Goal: Information Seeking & Learning: Learn about a topic

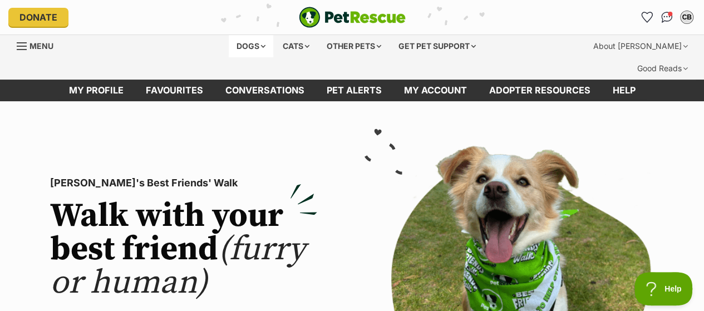
click at [243, 40] on div "Dogs" at bounding box center [251, 46] width 45 height 22
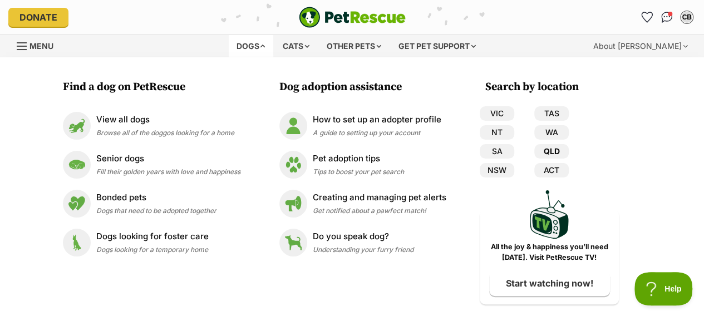
click at [553, 147] on link "QLD" at bounding box center [551, 151] width 35 height 14
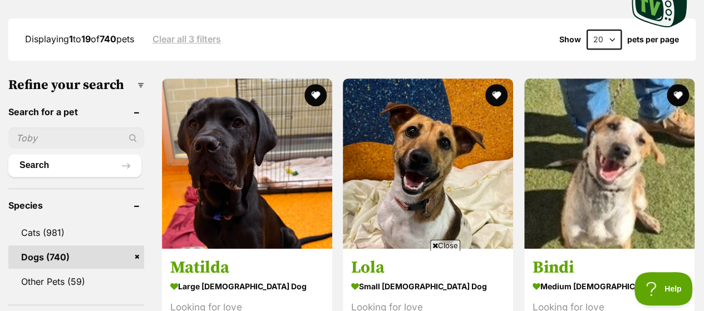
scroll to position [308, 0]
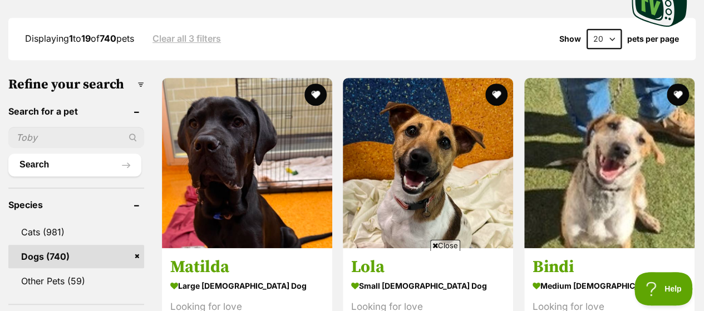
click at [444, 244] on span "Close" at bounding box center [445, 245] width 30 height 11
click at [616, 29] on select "20 40 60" at bounding box center [604, 39] width 35 height 20
select select "60"
click at [587, 29] on select "20 40 60" at bounding box center [604, 39] width 35 height 20
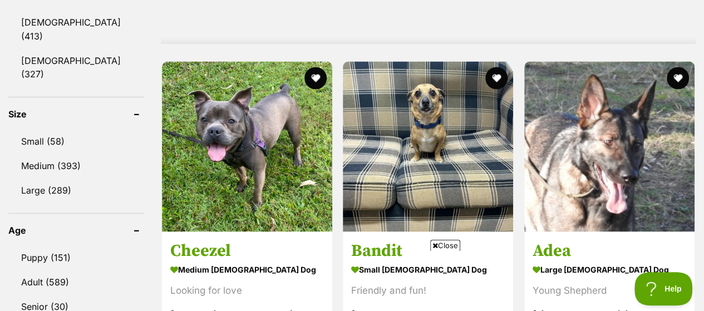
scroll to position [1041, 0]
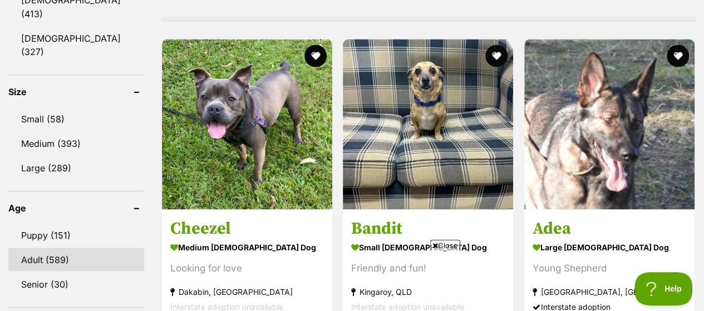
click at [62, 248] on link "Adult (589)" at bounding box center [76, 259] width 136 height 23
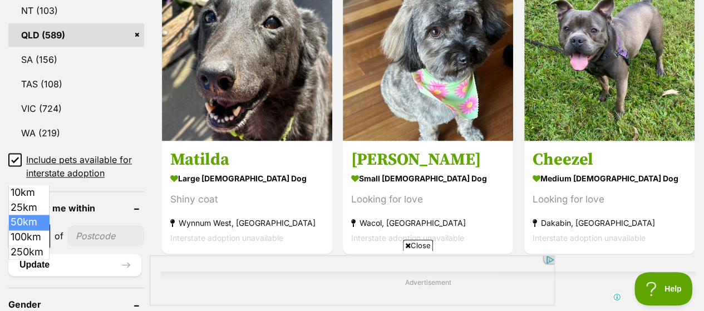
click at [42, 224] on span at bounding box center [43, 236] width 11 height 24
select select "100"
click at [100, 225] on input"] "postcode" at bounding box center [108, 235] width 72 height 21
type input"] "4070"
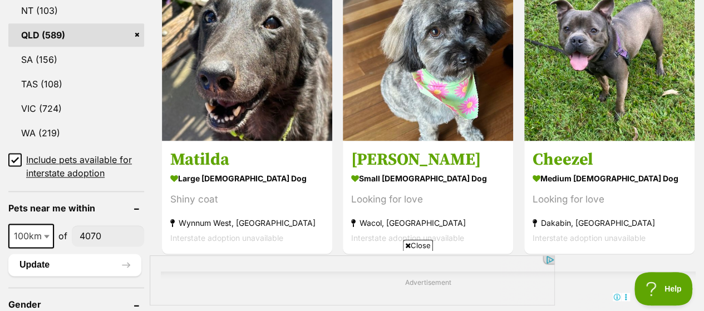
click at [421, 244] on span "Close" at bounding box center [418, 245] width 30 height 11
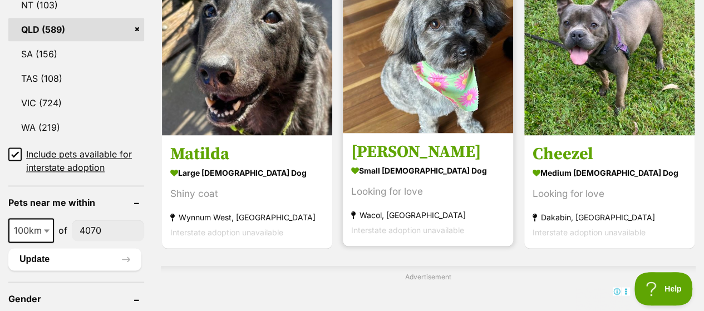
scroll to position [742, 0]
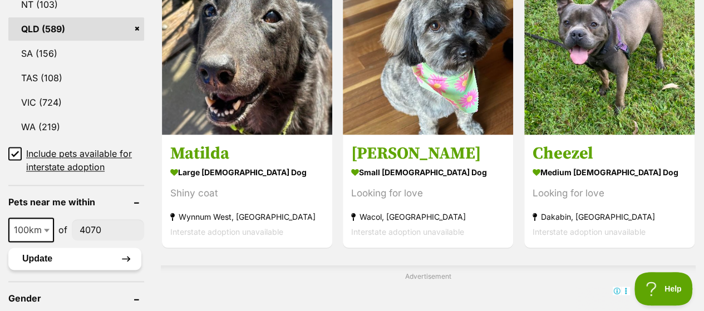
click at [36, 248] on button "Update" at bounding box center [74, 259] width 133 height 22
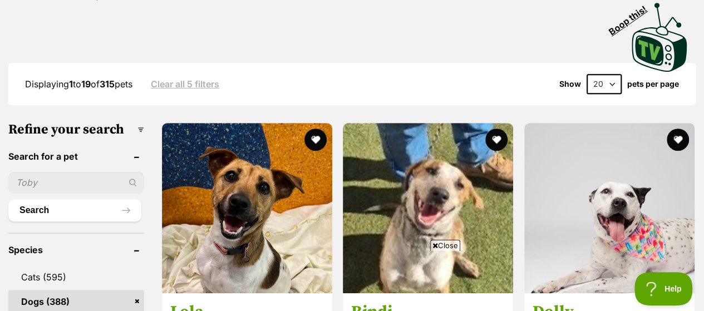
click at [448, 243] on span "Close" at bounding box center [445, 245] width 30 height 11
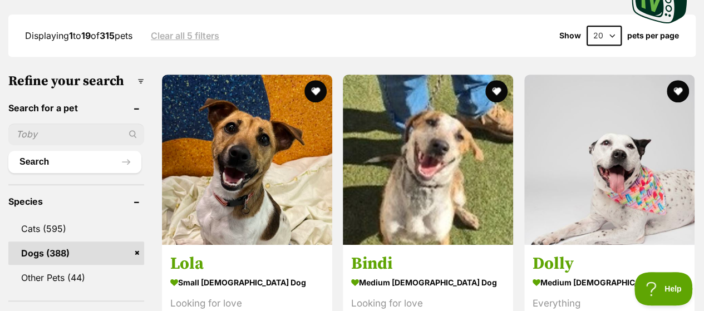
scroll to position [312, 0]
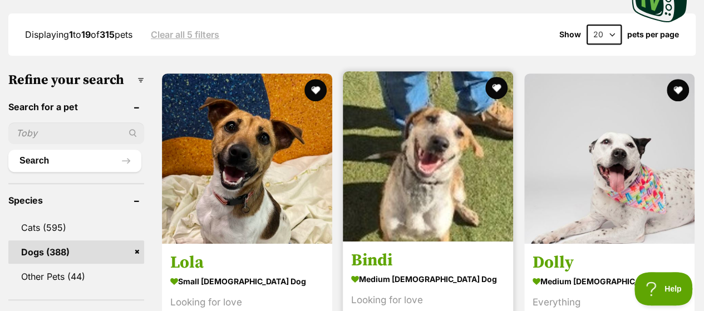
click at [427, 182] on img at bounding box center [428, 156] width 170 height 170
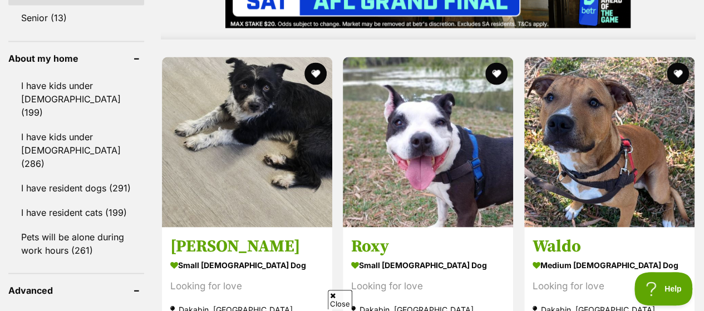
scroll to position [1023, 0]
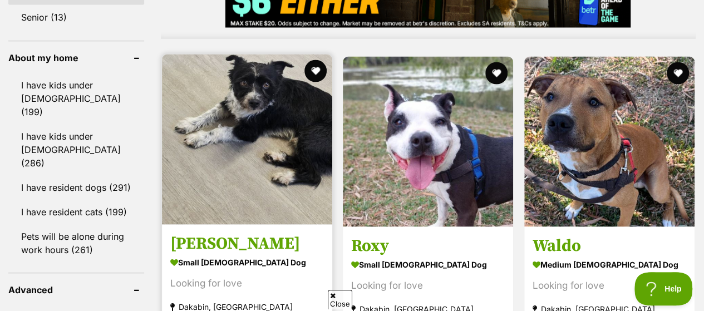
click at [243, 116] on img at bounding box center [247, 139] width 170 height 170
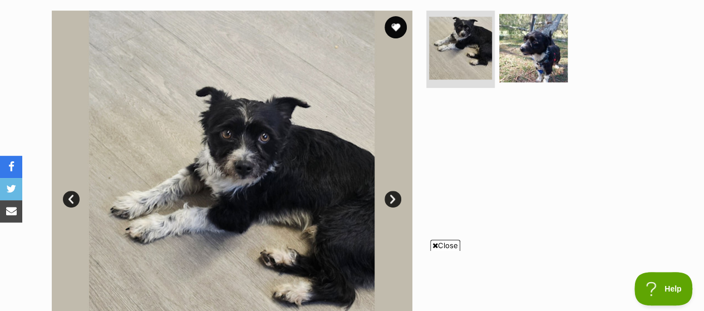
scroll to position [243, 0]
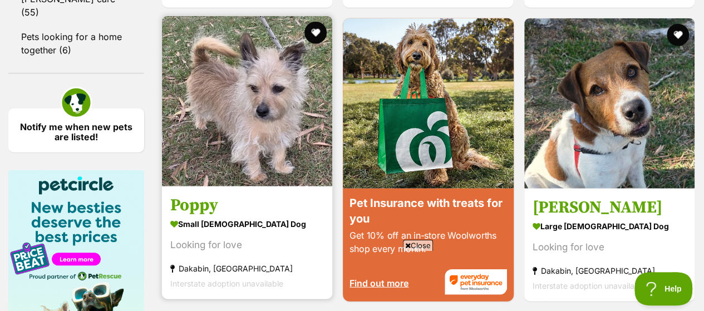
click at [249, 111] on img at bounding box center [247, 101] width 170 height 170
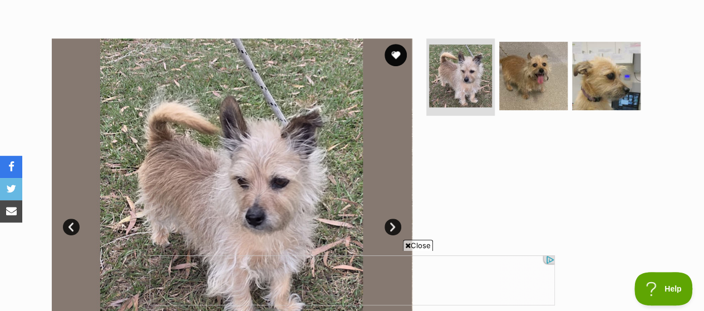
click at [391, 219] on link "Next" at bounding box center [393, 227] width 17 height 17
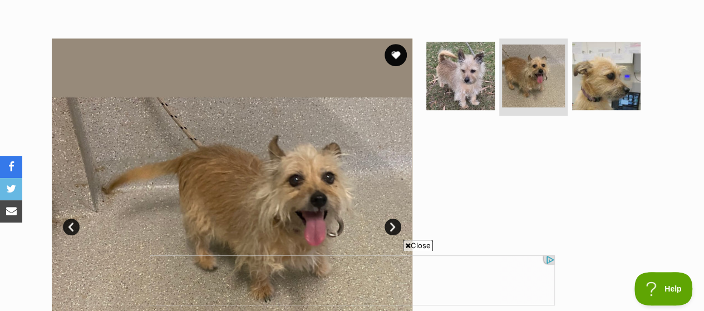
click at [391, 219] on link "Next" at bounding box center [393, 227] width 17 height 17
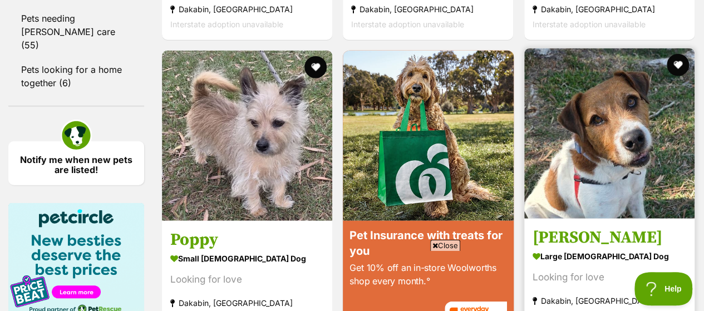
click at [597, 139] on img at bounding box center [609, 133] width 170 height 170
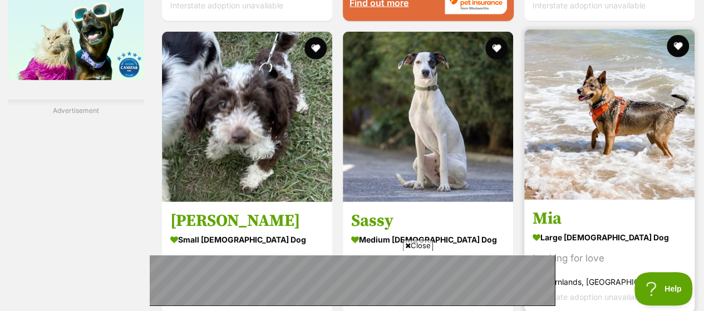
click at [597, 92] on img at bounding box center [609, 114] width 170 height 170
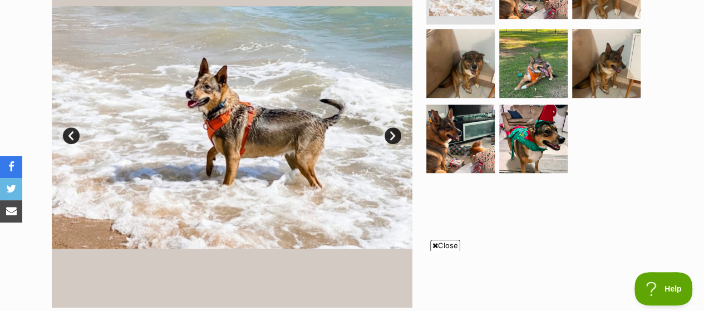
click at [394, 127] on link "Next" at bounding box center [393, 135] width 17 height 17
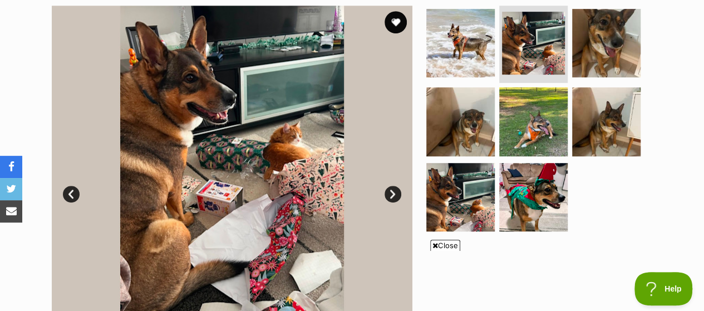
scroll to position [250, 0]
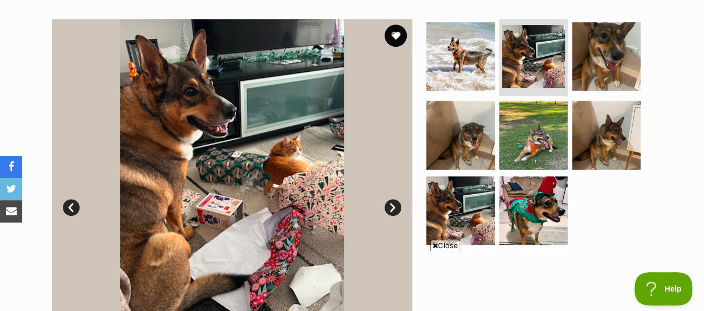
click at [393, 199] on link "Next" at bounding box center [393, 207] width 17 height 17
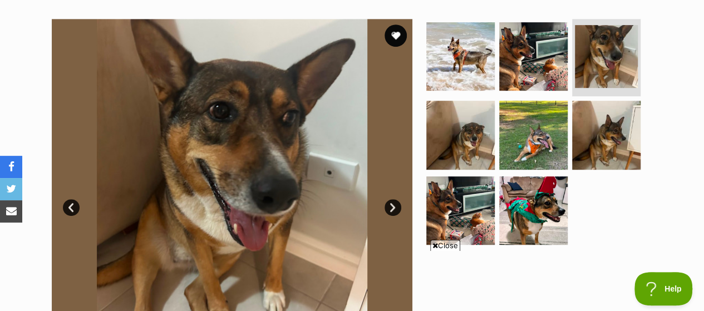
click at [393, 199] on link "Next" at bounding box center [393, 207] width 17 height 17
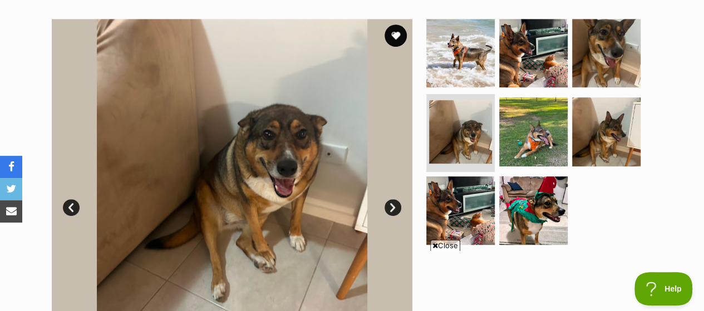
click at [393, 199] on link "Next" at bounding box center [393, 207] width 17 height 17
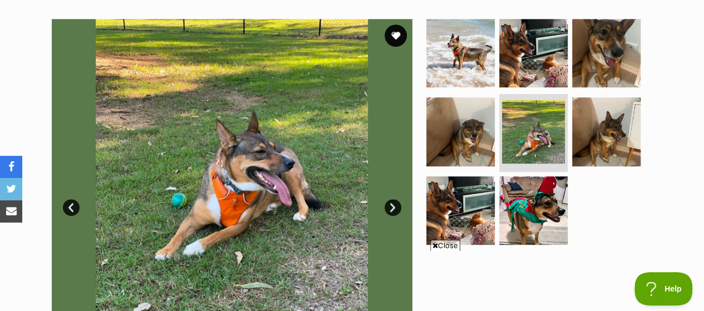
click at [393, 199] on link "Next" at bounding box center [393, 207] width 17 height 17
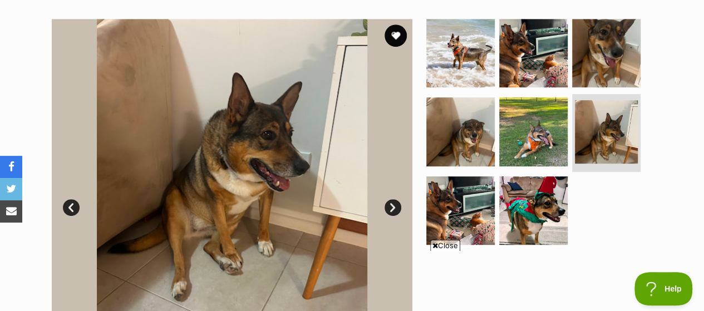
click at [393, 199] on link "Next" at bounding box center [393, 207] width 17 height 17
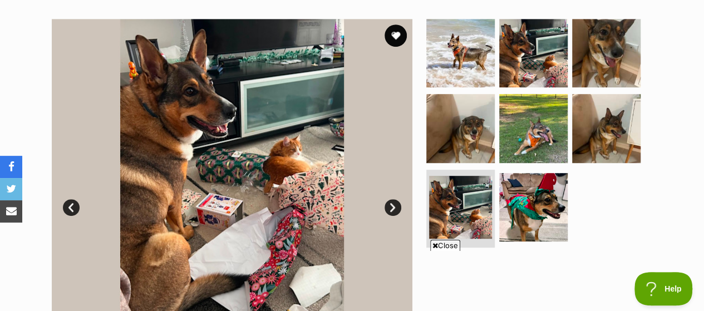
click at [393, 199] on link "Next" at bounding box center [393, 207] width 17 height 17
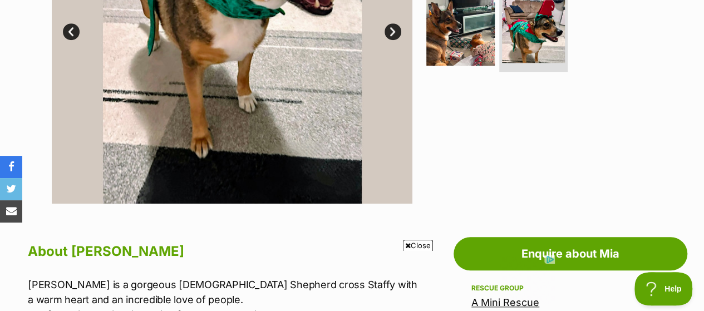
scroll to position [0, 0]
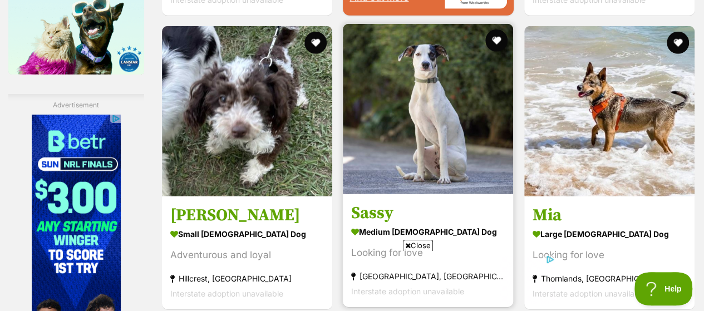
click at [423, 78] on img at bounding box center [428, 109] width 170 height 170
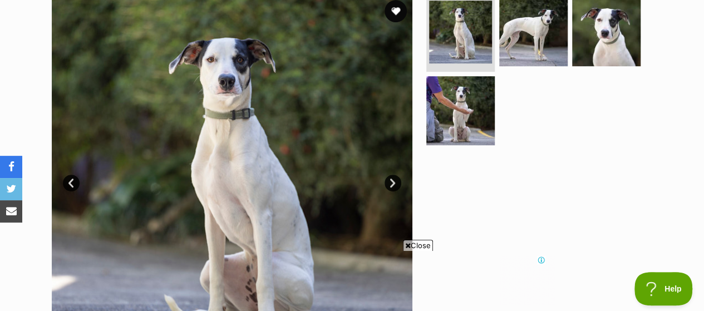
click at [392, 175] on link "Next" at bounding box center [393, 183] width 17 height 17
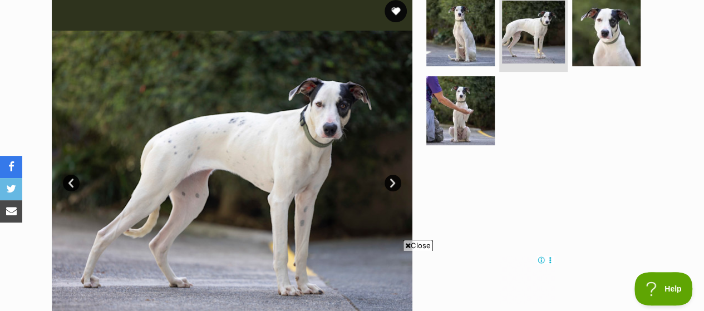
click at [392, 175] on link "Next" at bounding box center [393, 183] width 17 height 17
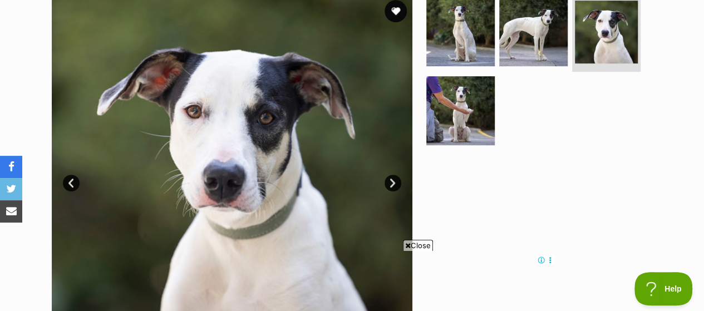
click at [392, 175] on link "Next" at bounding box center [393, 183] width 17 height 17
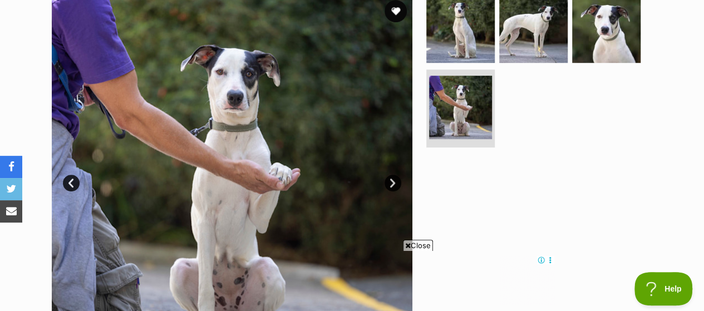
click at [392, 175] on link "Next" at bounding box center [393, 183] width 17 height 17
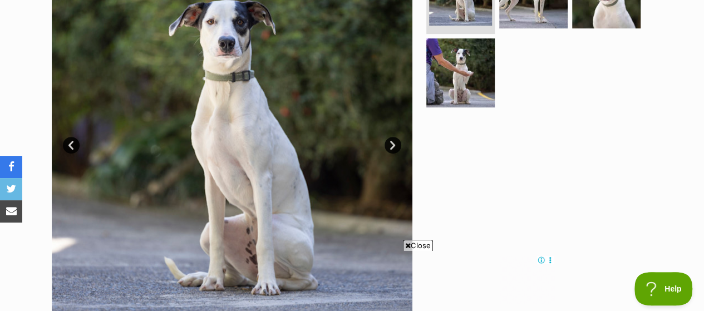
scroll to position [283, 0]
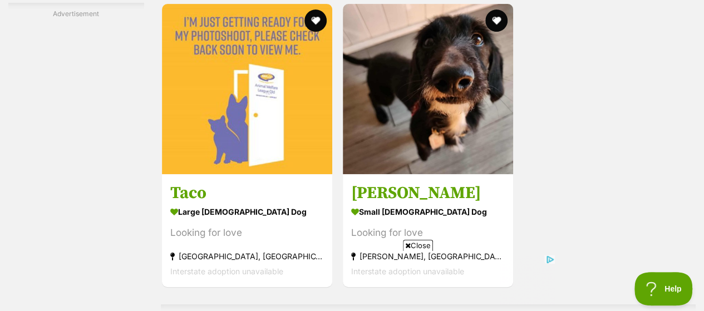
scroll to position [2358, 0]
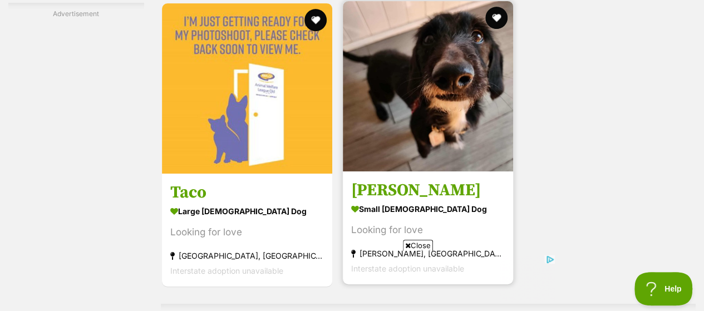
click at [425, 80] on img at bounding box center [428, 86] width 170 height 170
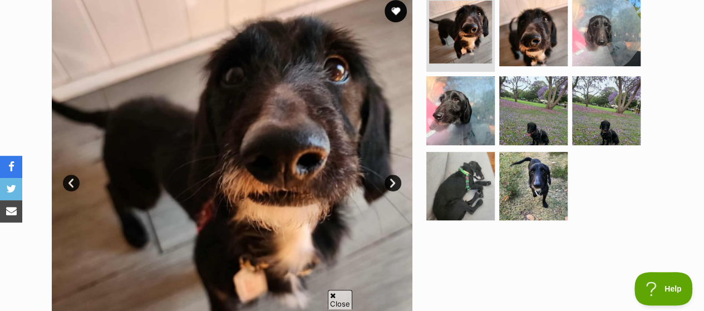
click at [396, 175] on link "Next" at bounding box center [393, 183] width 17 height 17
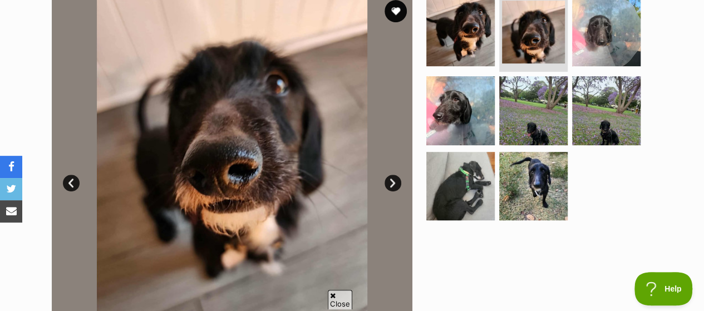
click at [396, 175] on link "Next" at bounding box center [393, 183] width 17 height 17
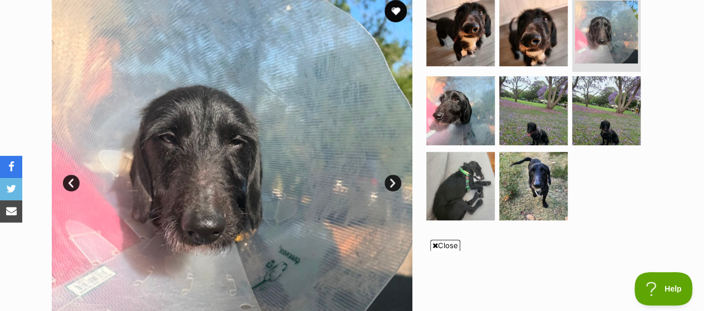
click at [396, 175] on link "Next" at bounding box center [393, 183] width 17 height 17
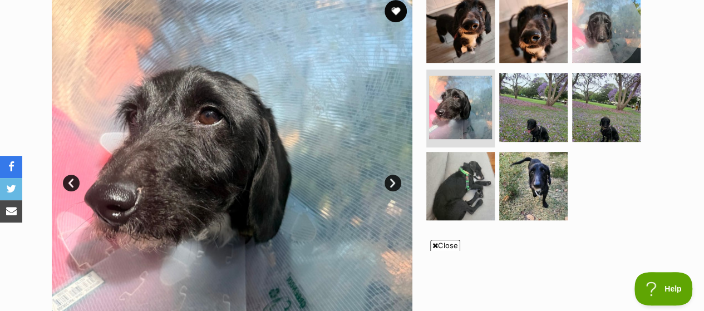
click at [396, 175] on link "Next" at bounding box center [393, 183] width 17 height 17
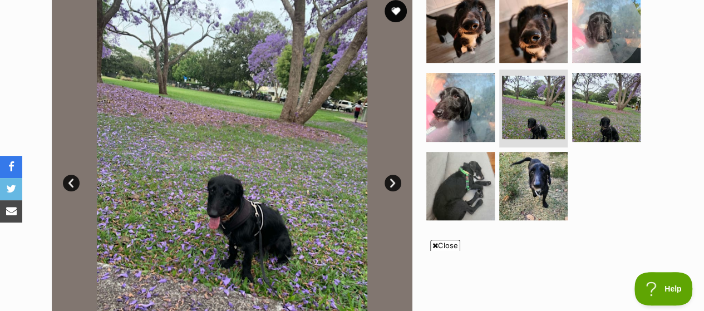
scroll to position [317, 0]
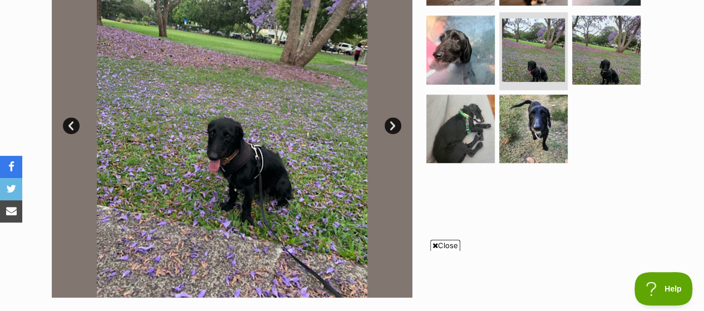
click at [396, 117] on link "Next" at bounding box center [393, 125] width 17 height 17
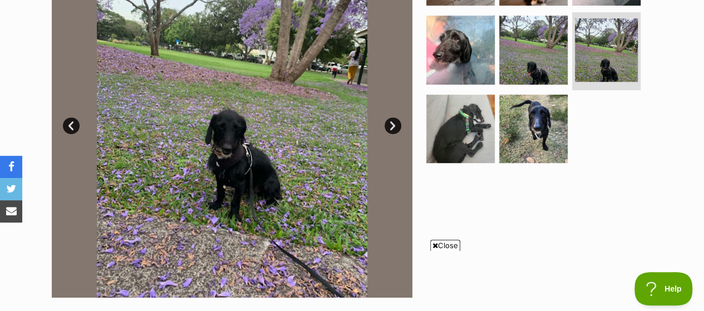
click at [396, 117] on link "Next" at bounding box center [393, 125] width 17 height 17
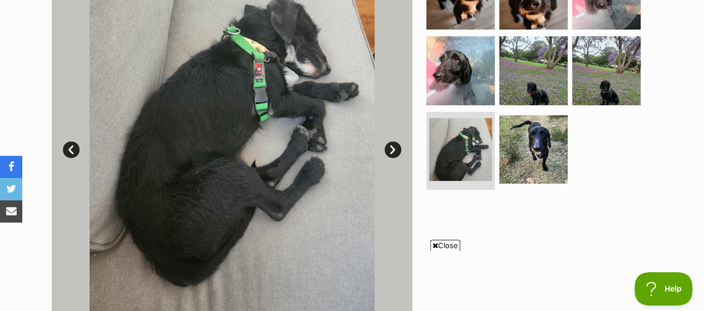
scroll to position [293, 0]
click at [391, 141] on link "Next" at bounding box center [393, 149] width 17 height 17
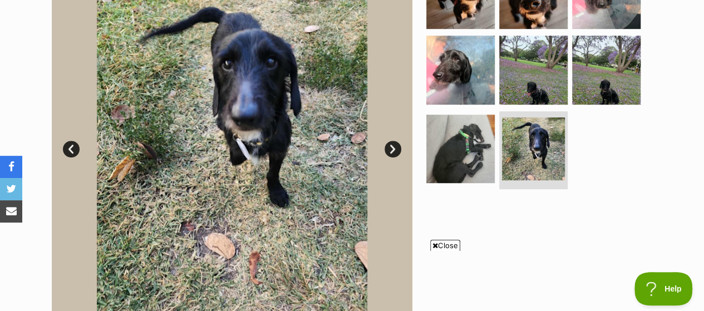
click at [391, 141] on link "Next" at bounding box center [393, 149] width 17 height 17
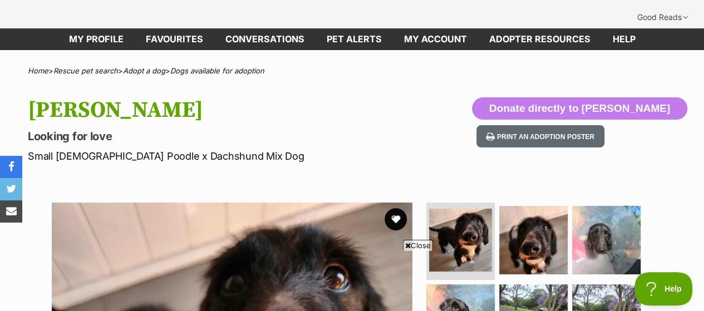
scroll to position [0, 0]
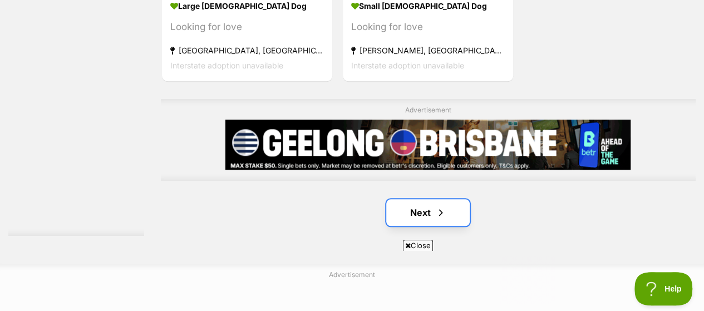
click at [417, 199] on link "Next" at bounding box center [427, 212] width 83 height 27
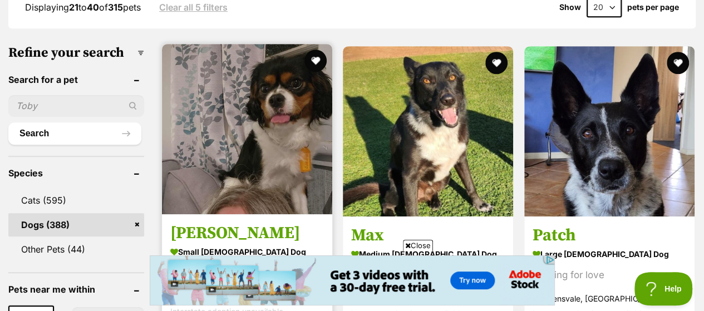
click at [215, 111] on img at bounding box center [247, 129] width 170 height 170
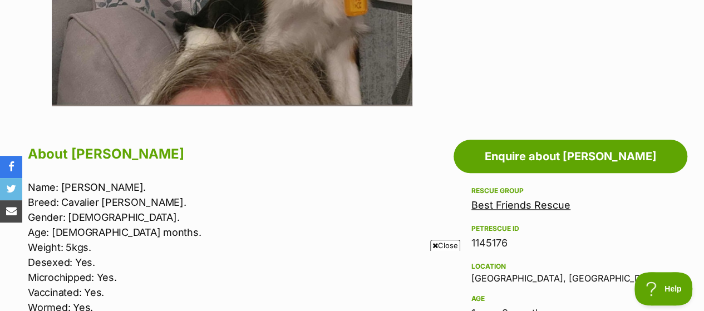
click at [439, 242] on span "Close" at bounding box center [445, 245] width 30 height 11
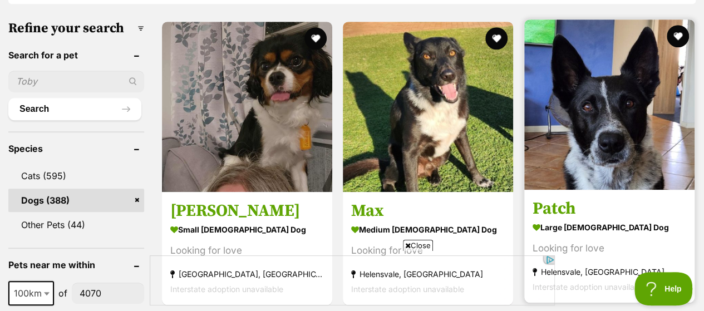
scroll to position [362, 0]
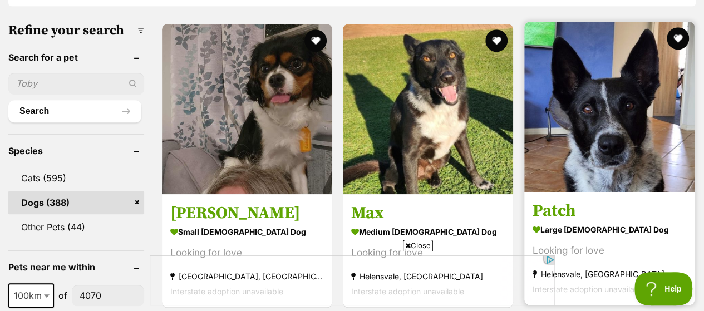
click at [583, 121] on img at bounding box center [609, 107] width 170 height 170
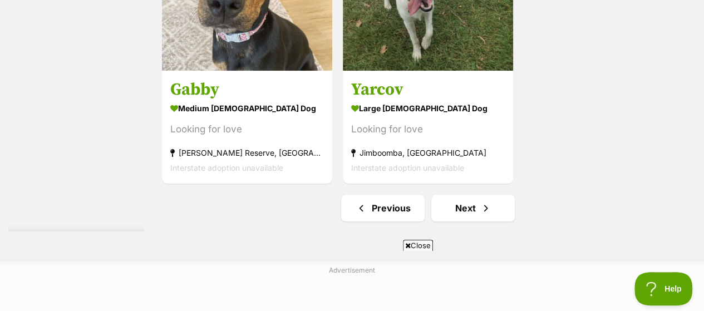
scroll to position [2610, 0]
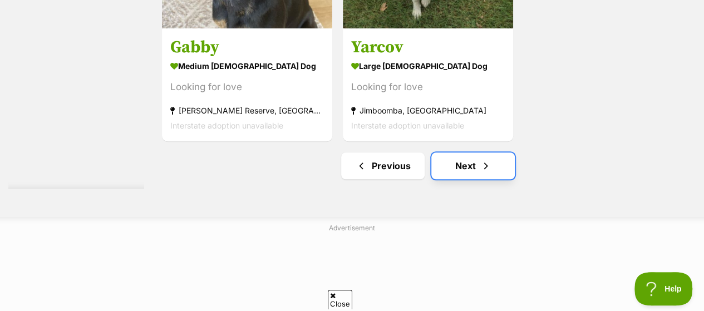
click at [466, 152] on link "Next" at bounding box center [472, 165] width 83 height 27
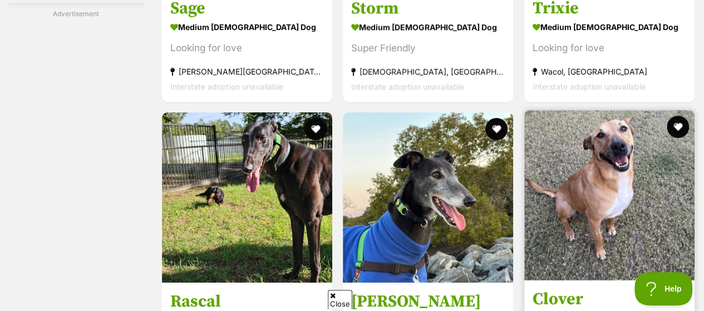
click at [597, 163] on img at bounding box center [609, 195] width 170 height 170
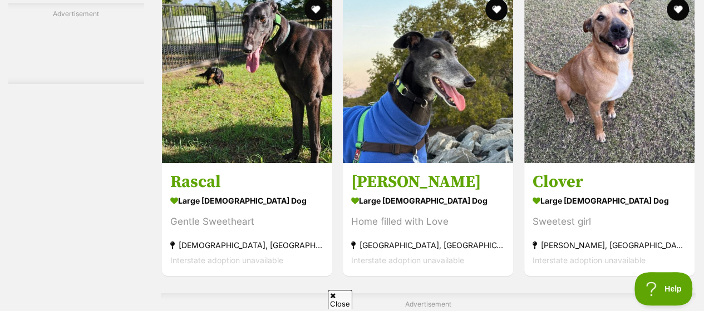
scroll to position [2201, 0]
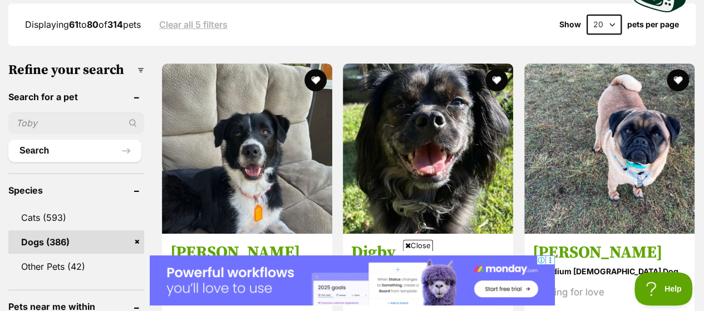
scroll to position [322, 0]
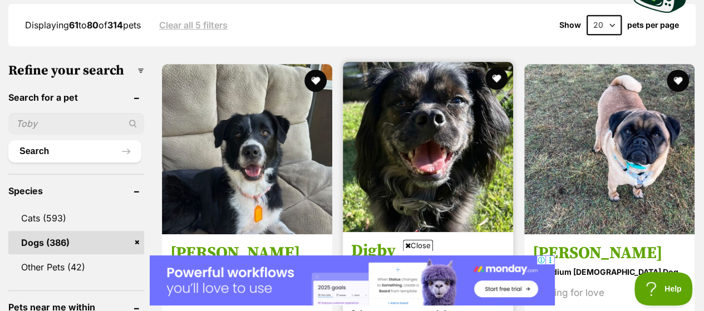
click at [431, 128] on img at bounding box center [428, 147] width 170 height 170
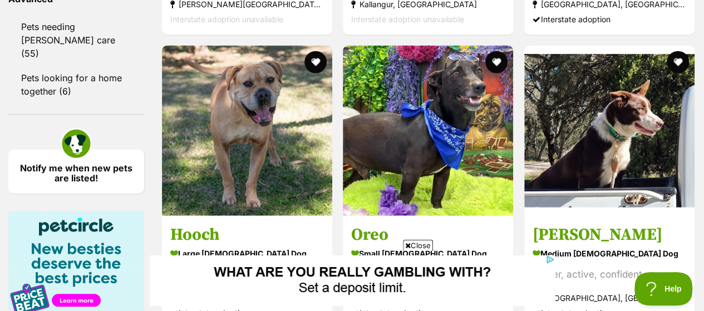
scroll to position [1328, 0]
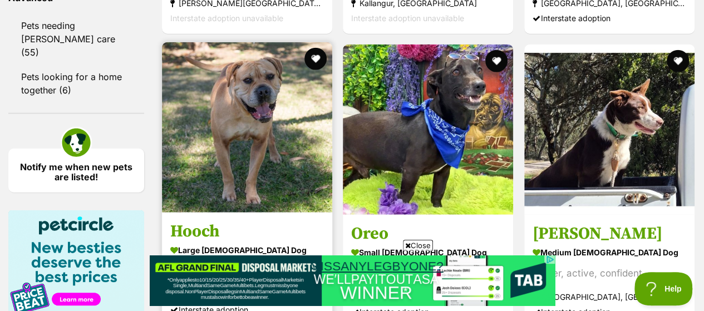
click at [287, 115] on img at bounding box center [247, 127] width 170 height 170
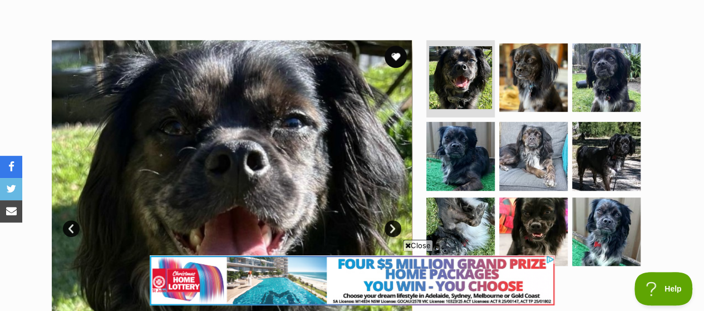
click at [393, 220] on link "Next" at bounding box center [393, 228] width 17 height 17
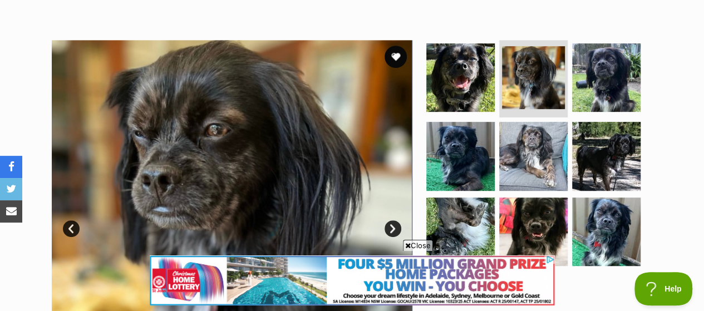
click at [393, 220] on link "Next" at bounding box center [393, 228] width 17 height 17
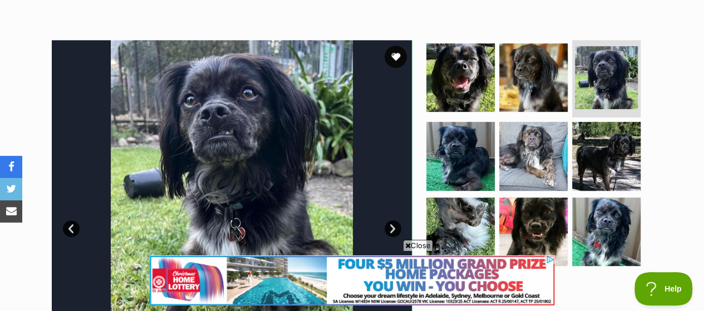
click at [393, 220] on link "Next" at bounding box center [393, 228] width 17 height 17
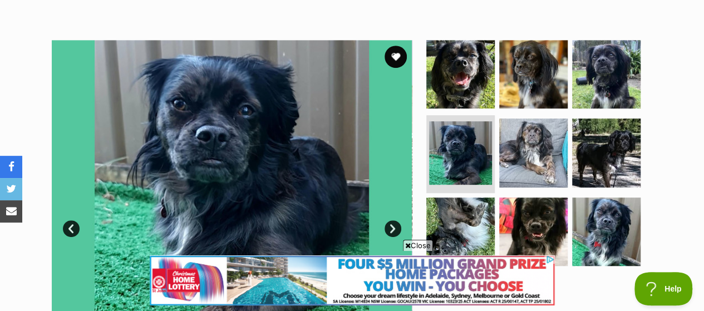
click at [393, 220] on link "Next" at bounding box center [393, 228] width 17 height 17
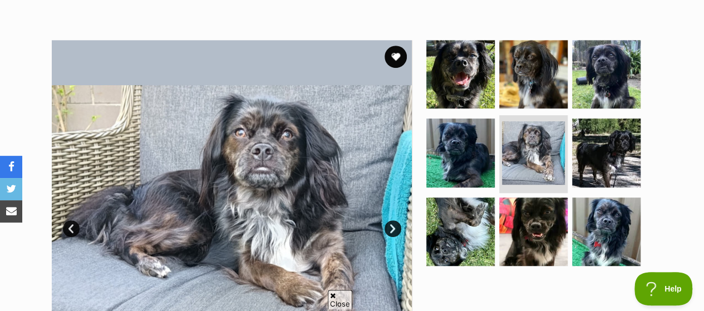
click at [393, 220] on link "Next" at bounding box center [393, 228] width 17 height 17
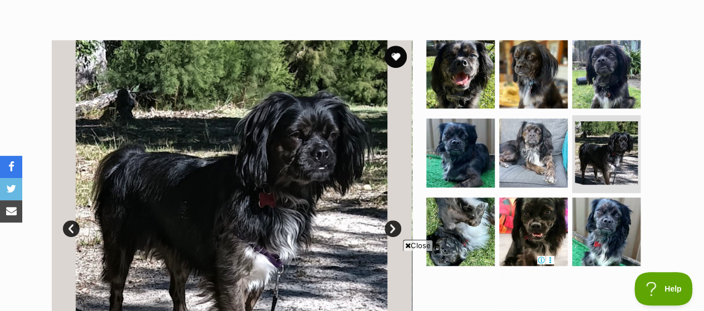
click at [393, 220] on link "Next" at bounding box center [393, 228] width 17 height 17
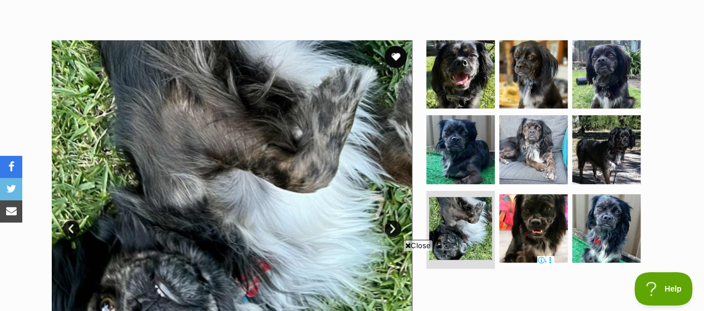
click at [393, 220] on link "Next" at bounding box center [393, 228] width 17 height 17
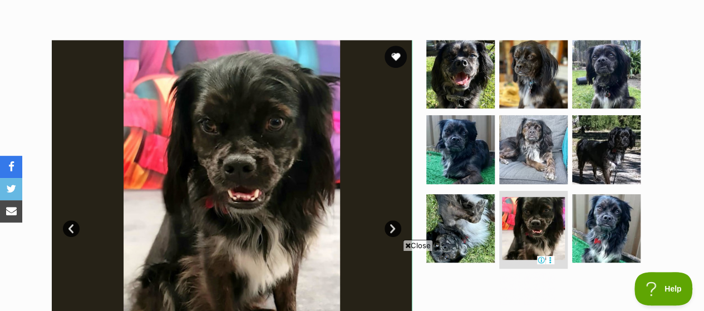
click at [393, 220] on link "Next" at bounding box center [393, 228] width 17 height 17
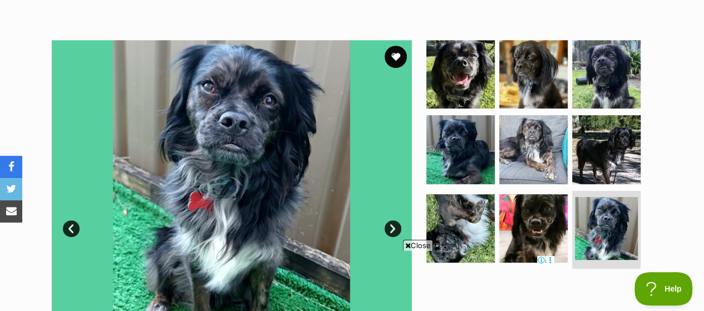
click at [393, 220] on link "Next" at bounding box center [393, 228] width 17 height 17
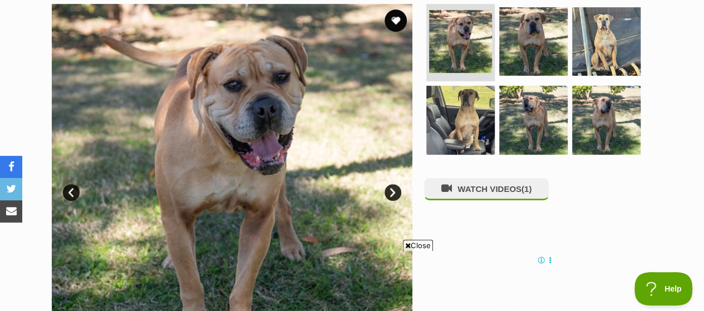
click at [391, 184] on link "Next" at bounding box center [393, 192] width 17 height 17
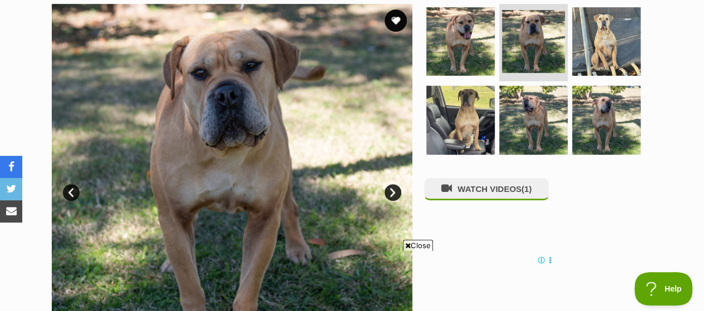
click at [391, 184] on link "Next" at bounding box center [393, 192] width 17 height 17
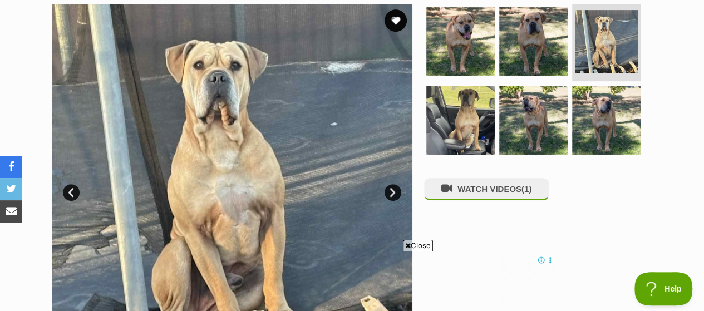
click at [391, 184] on link "Next" at bounding box center [393, 192] width 17 height 17
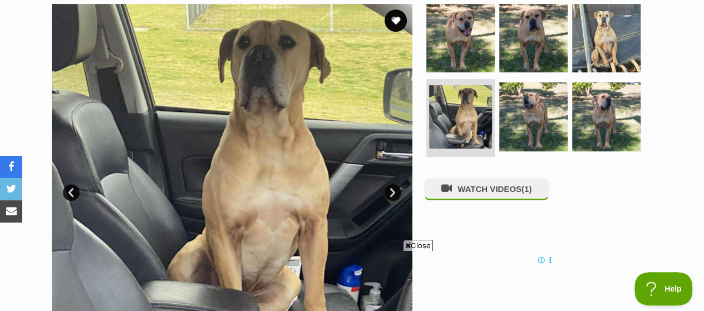
click at [391, 184] on link "Next" at bounding box center [393, 192] width 17 height 17
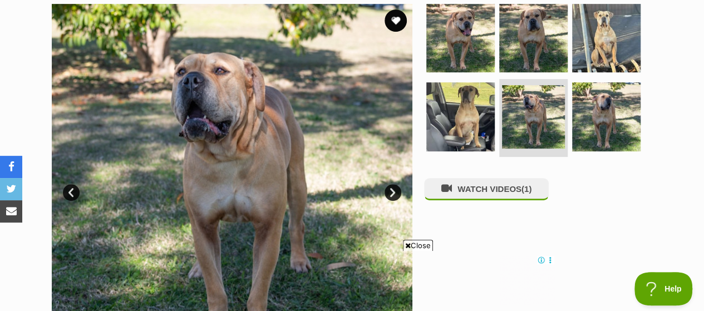
click at [391, 184] on link "Next" at bounding box center [393, 192] width 17 height 17
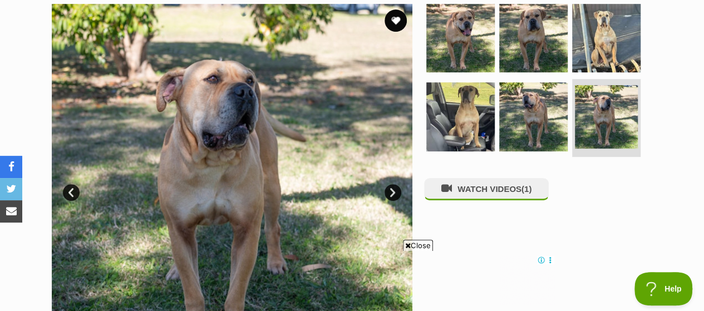
click at [391, 184] on link "Next" at bounding box center [393, 192] width 17 height 17
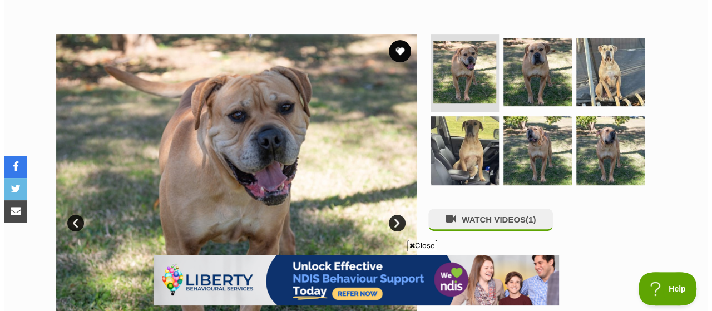
scroll to position [218, 0]
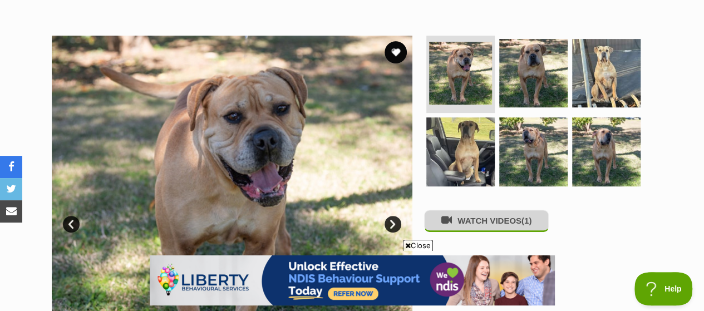
click at [488, 210] on button "WATCH VIDEOS (1)" at bounding box center [486, 221] width 125 height 22
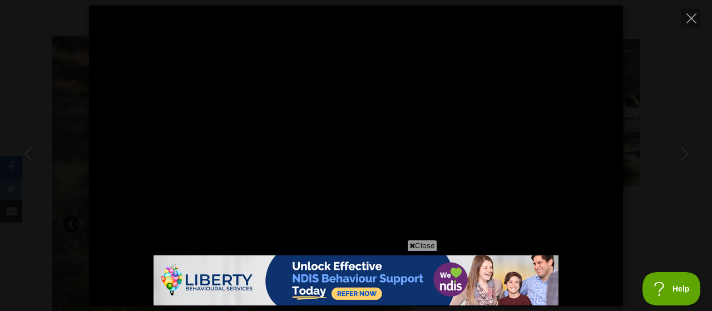
click at [413, 244] on icon at bounding box center [413, 245] width 6 height 7
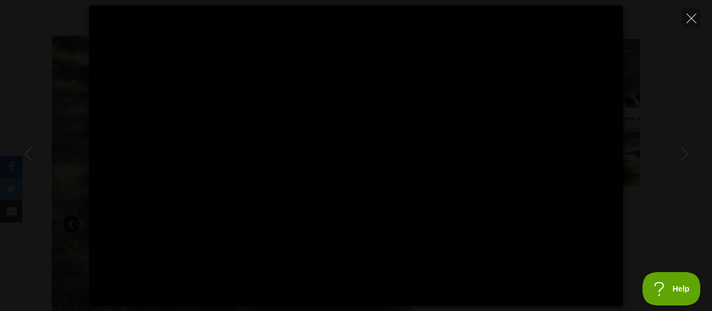
type input "100"
